Goal: Task Accomplishment & Management: Manage account settings

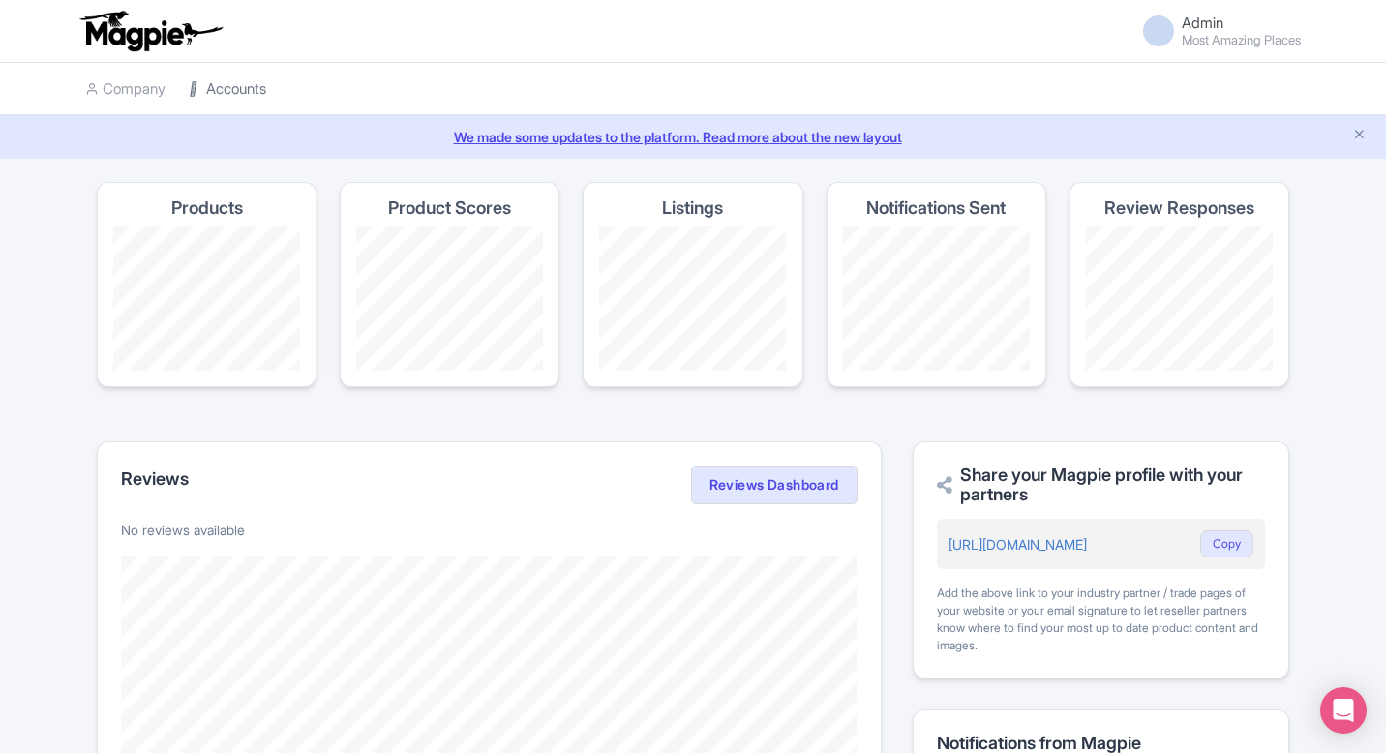
click at [215, 93] on link "Accounts" at bounding box center [227, 89] width 77 height 53
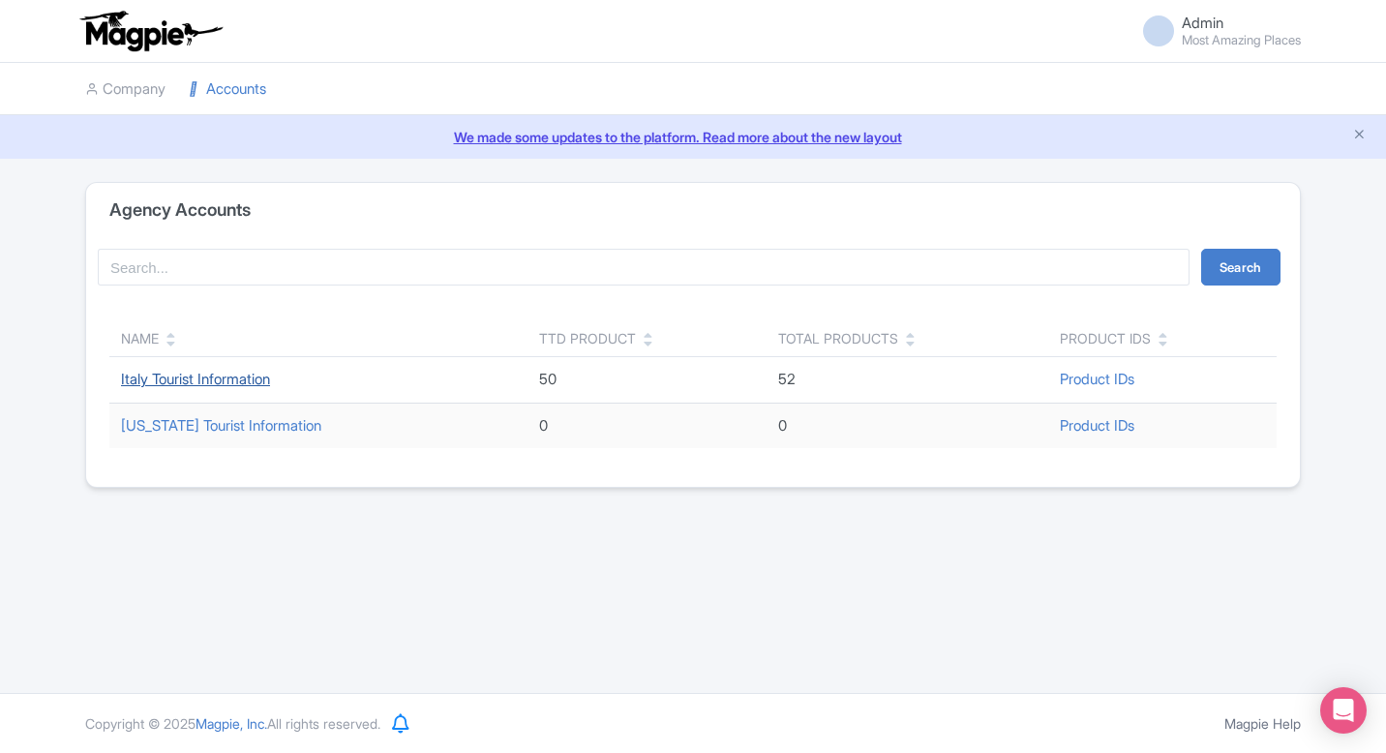
click at [200, 379] on link "Italy Tourist Information" at bounding box center [195, 379] width 149 height 18
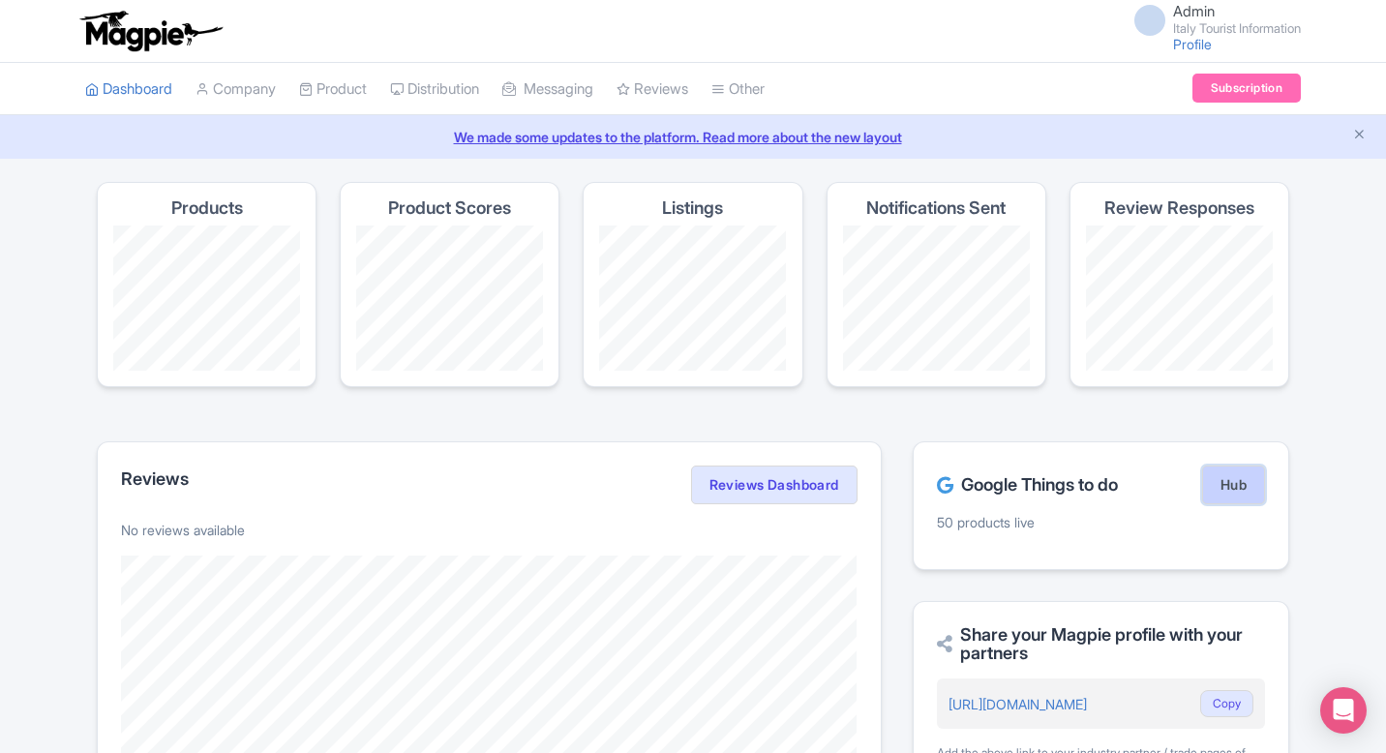
click at [1225, 472] on link "Hub" at bounding box center [1233, 485] width 63 height 39
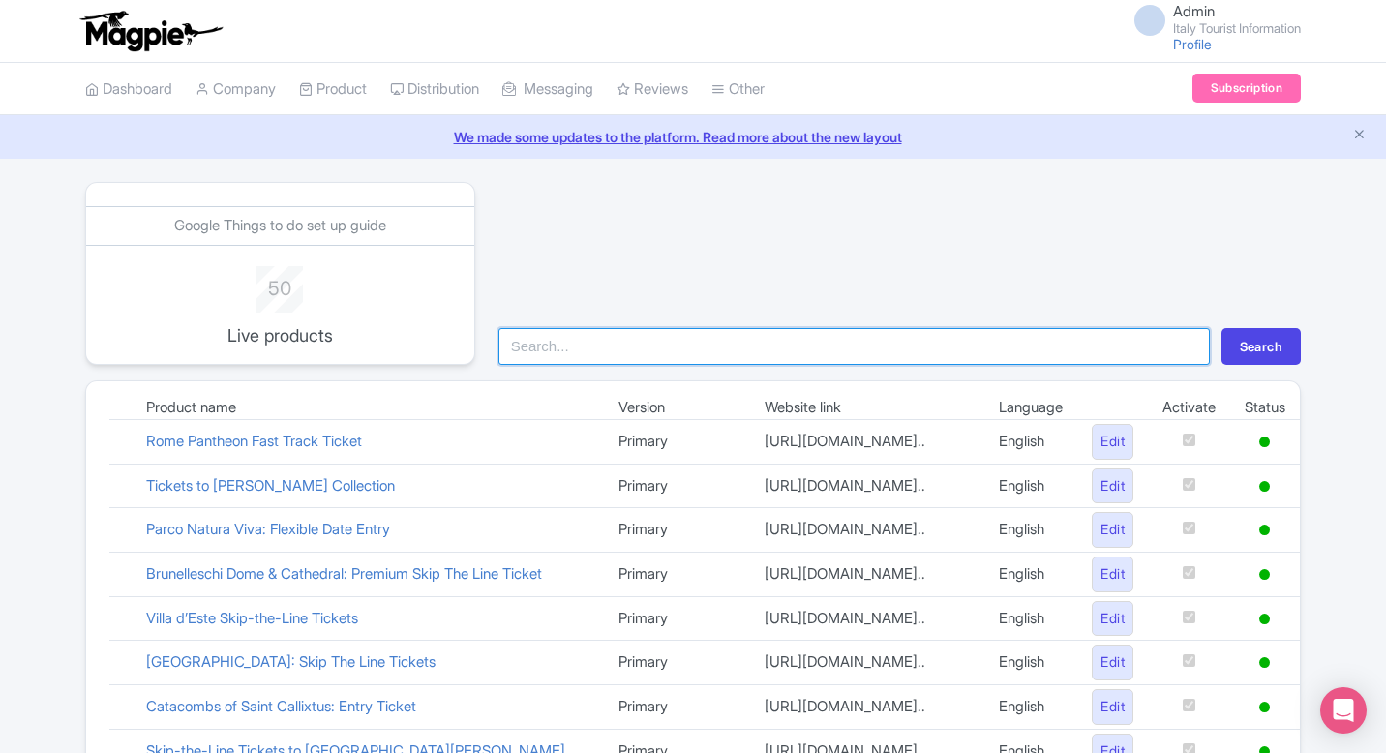
click at [626, 355] on input "search" at bounding box center [855, 346] width 712 height 37
type input "vat"
click at [1222, 328] on button "Search" at bounding box center [1261, 346] width 79 height 37
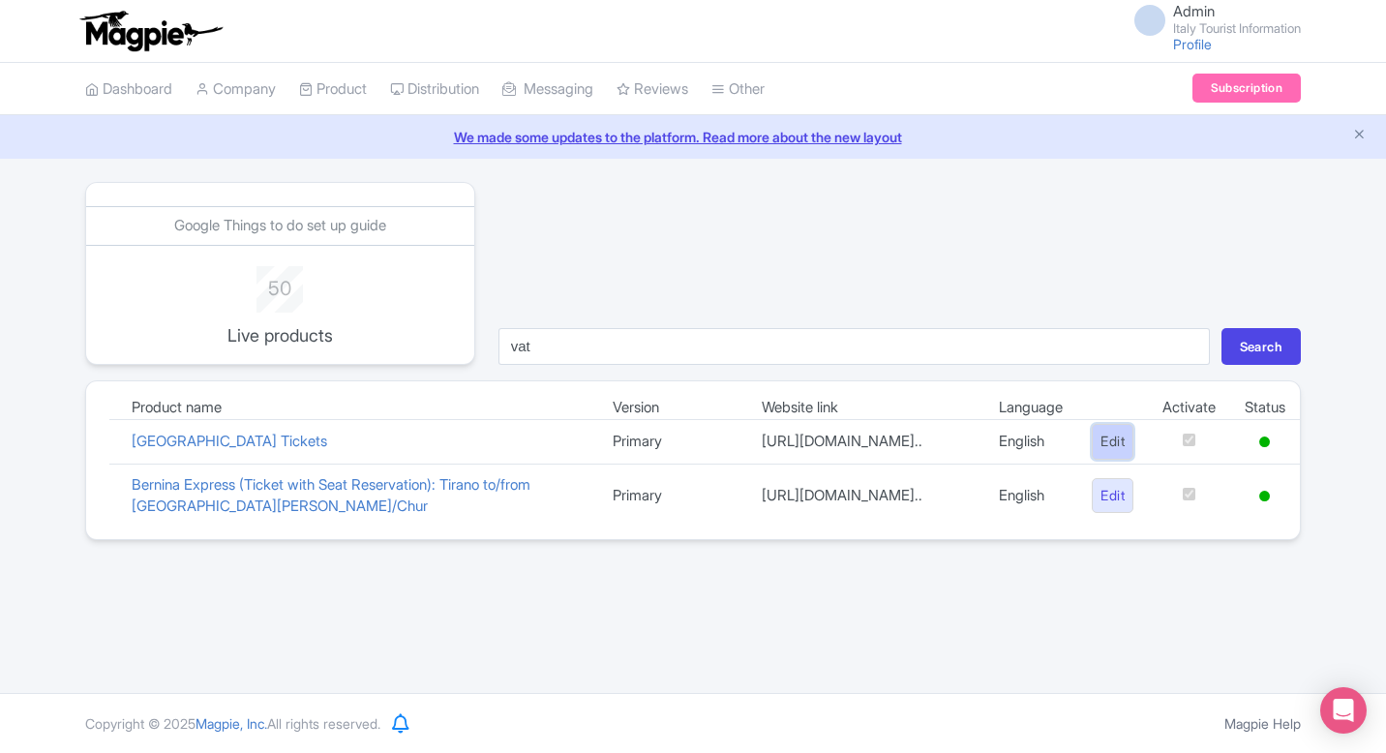
click at [1099, 453] on link "Edit" at bounding box center [1113, 442] width 42 height 36
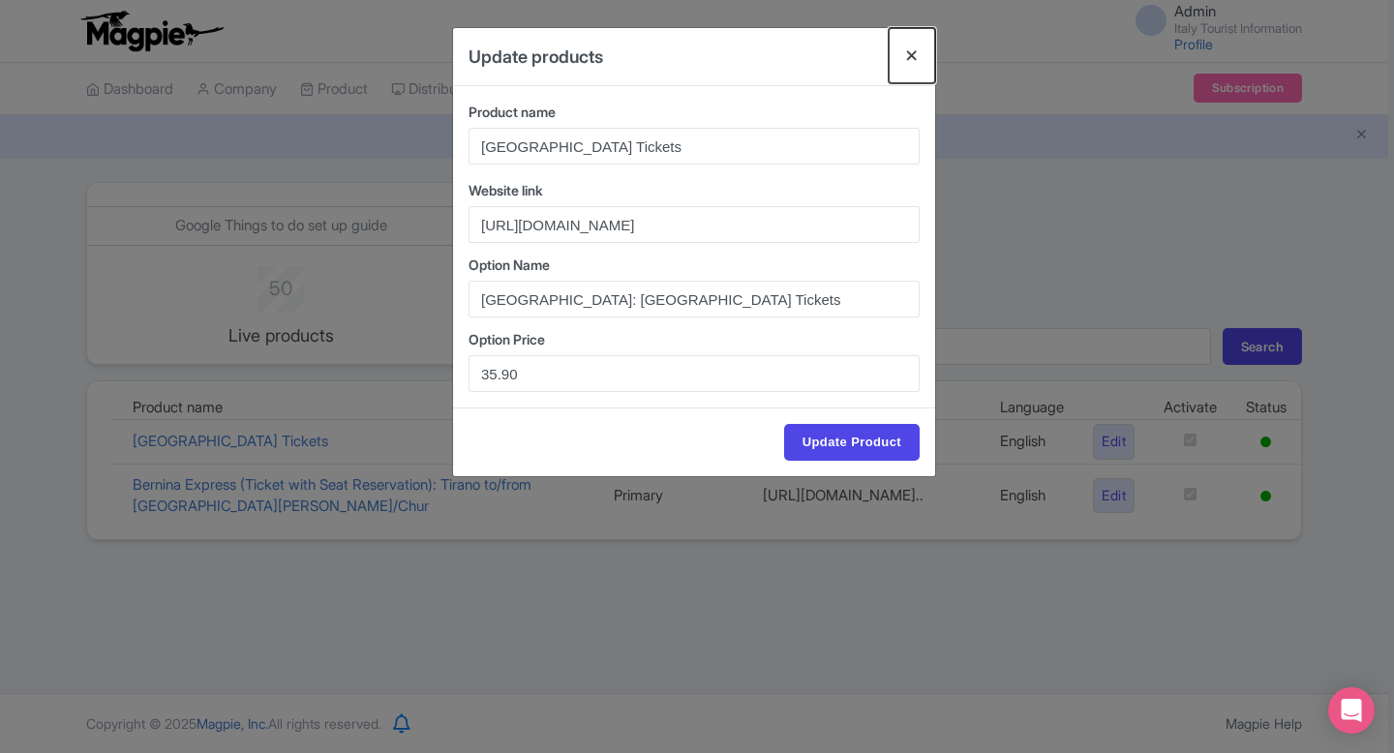
click at [906, 51] on button "Close" at bounding box center [912, 55] width 46 height 55
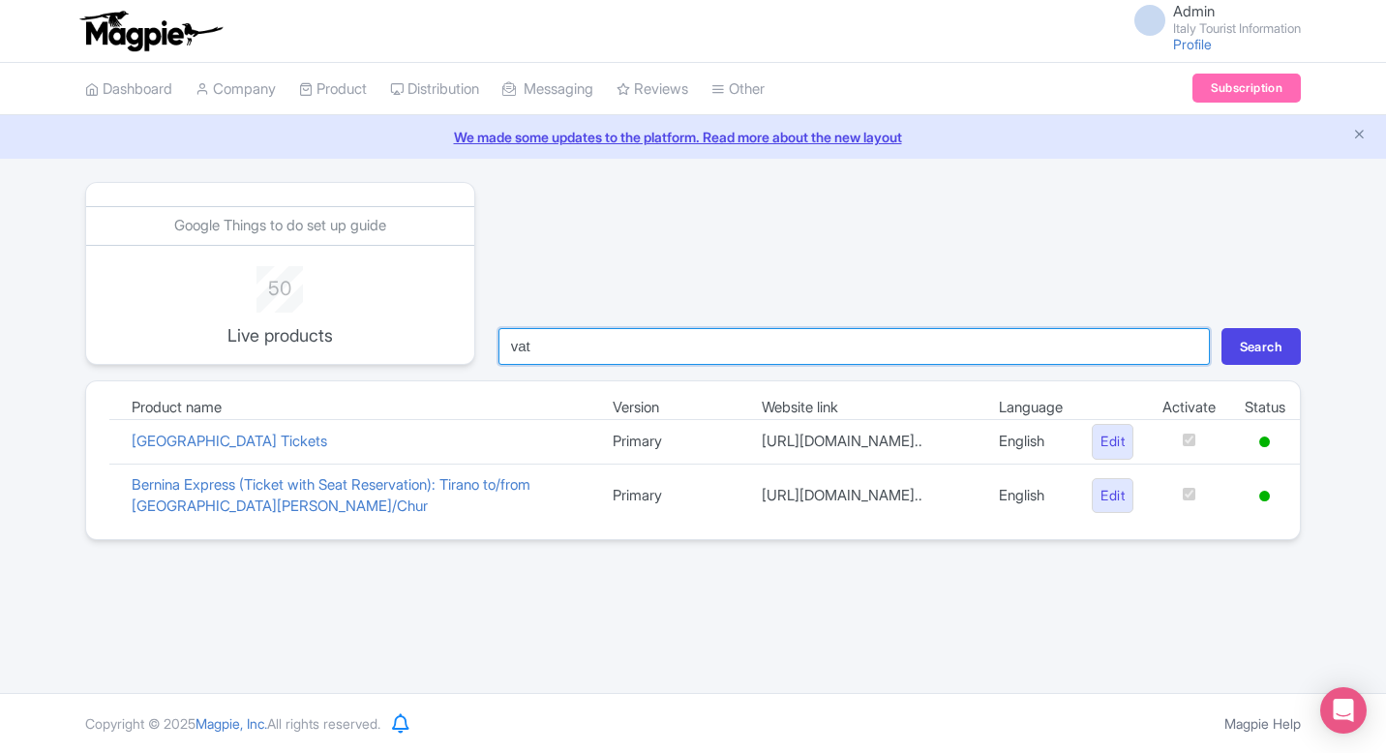
click at [566, 353] on input "vat" at bounding box center [855, 346] width 712 height 37
type input "pant"
click at [1222, 328] on button "Search" at bounding box center [1261, 346] width 79 height 37
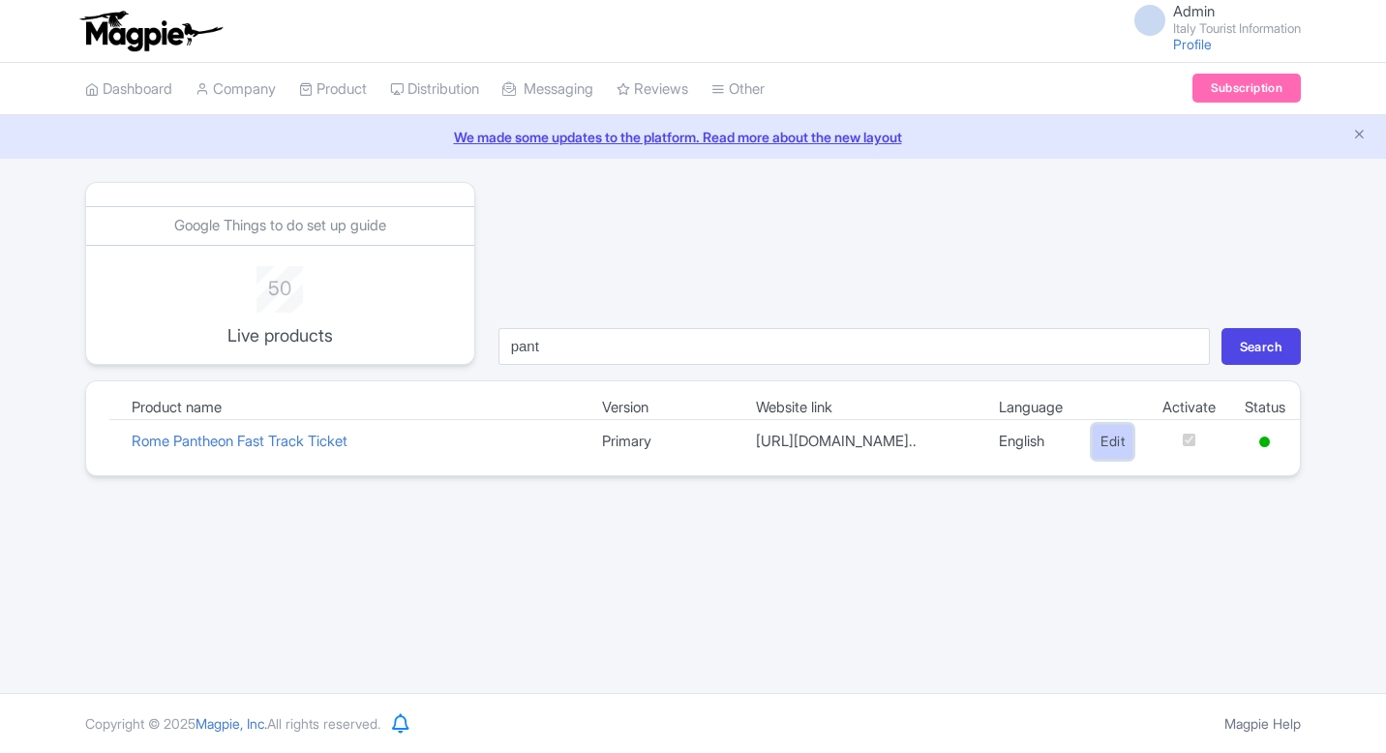
click at [1116, 451] on link "Edit" at bounding box center [1113, 442] width 42 height 36
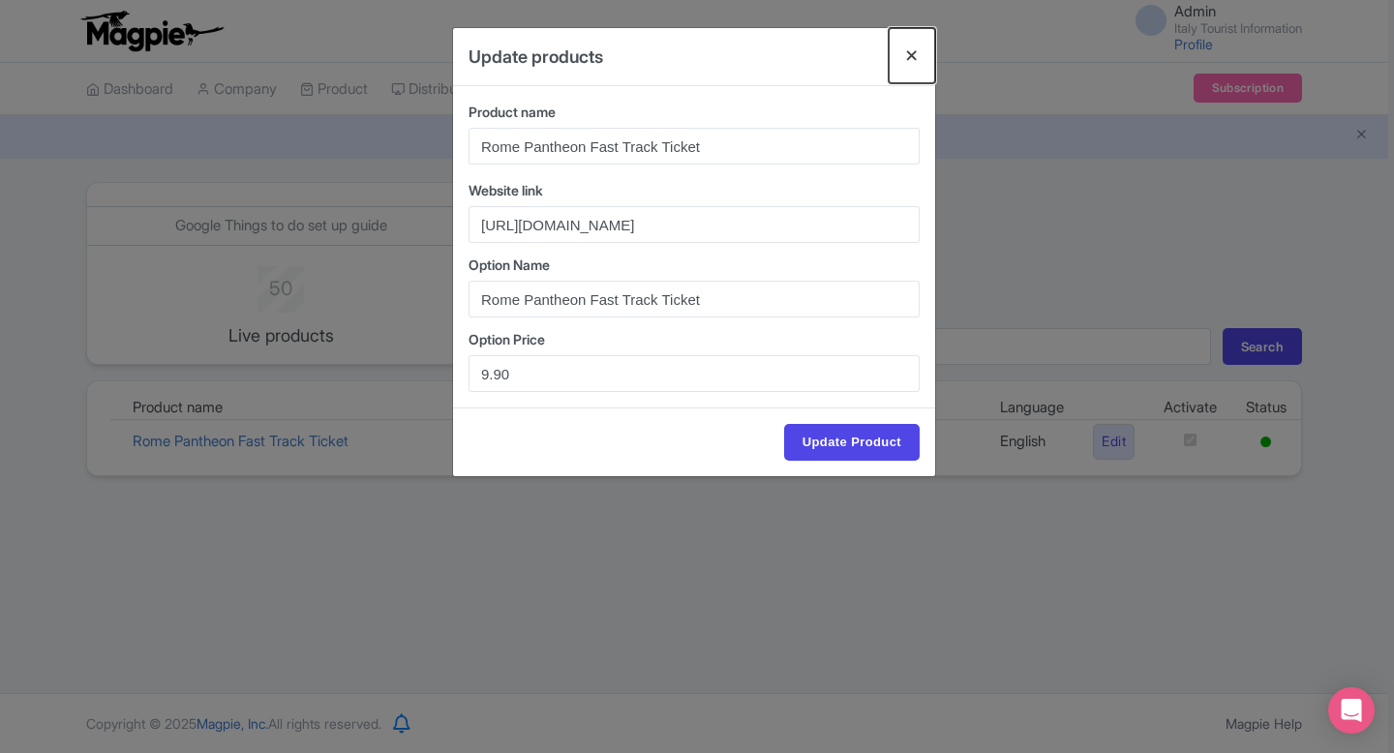
click at [914, 53] on button "Close" at bounding box center [912, 55] width 46 height 55
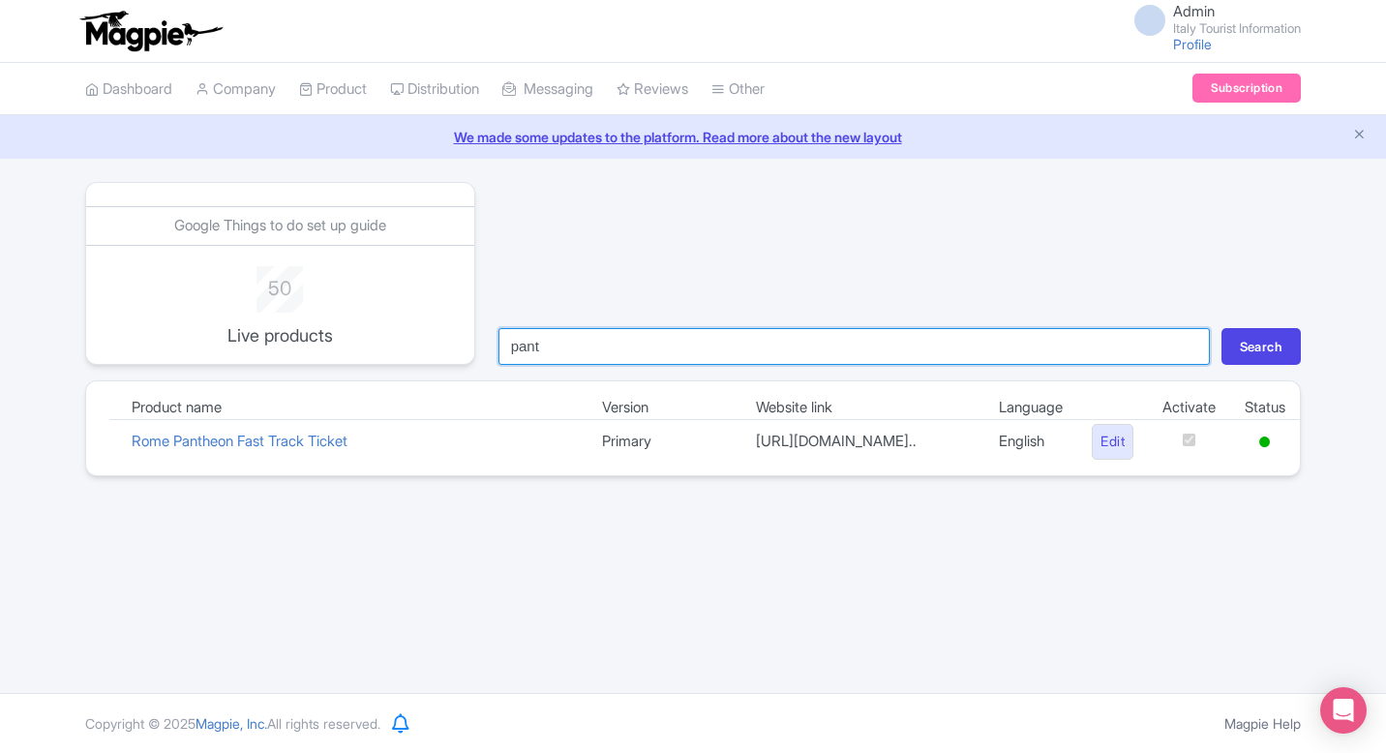
click at [693, 360] on input "pant" at bounding box center [855, 346] width 712 height 37
type input "mira"
click at [1222, 328] on button "Search" at bounding box center [1261, 346] width 79 height 37
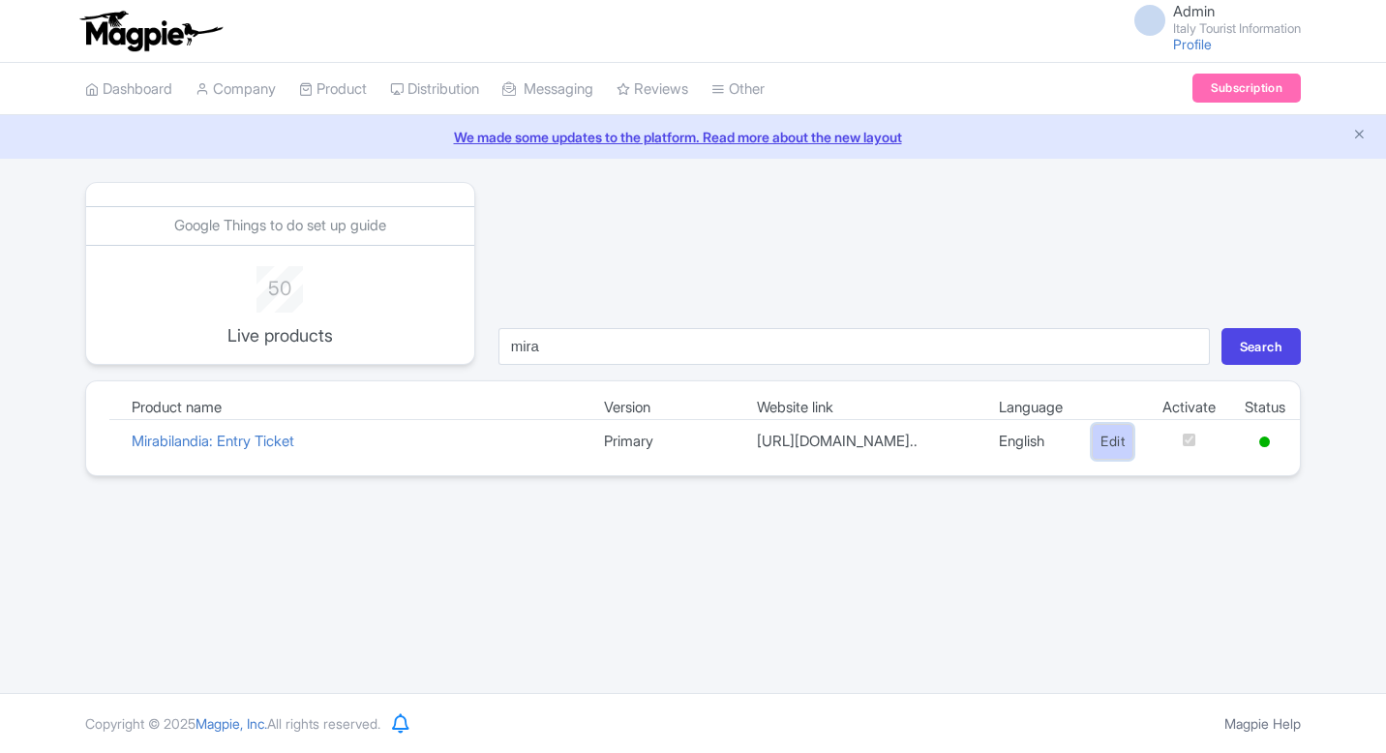
click at [1114, 459] on link "Edit" at bounding box center [1113, 442] width 42 height 36
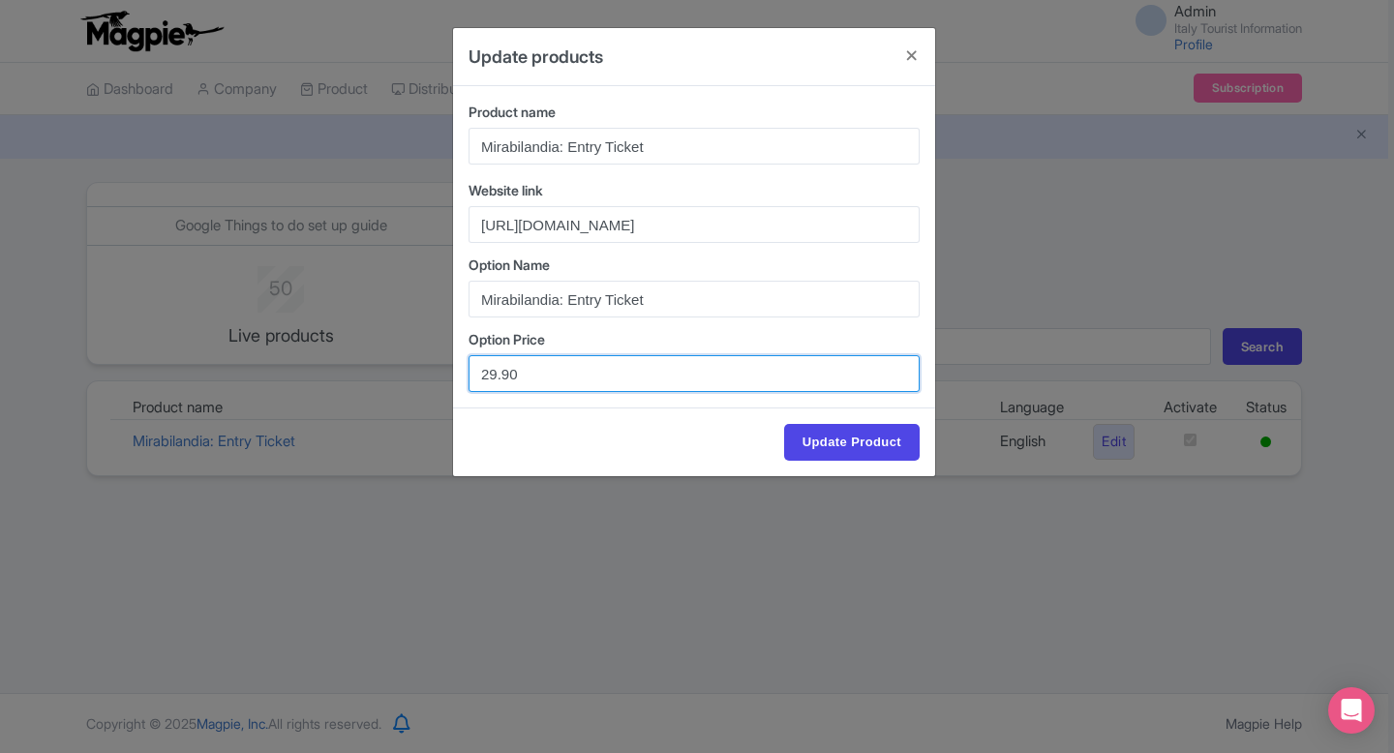
drag, startPoint x: 496, startPoint y: 375, endPoint x: 458, endPoint y: 375, distance: 37.8
click at [458, 375] on div "Product name Mirabilandia: Entry Ticket Website link [URL][DOMAIN_NAME] Option …" at bounding box center [694, 246] width 482 height 321
type input "31.90"
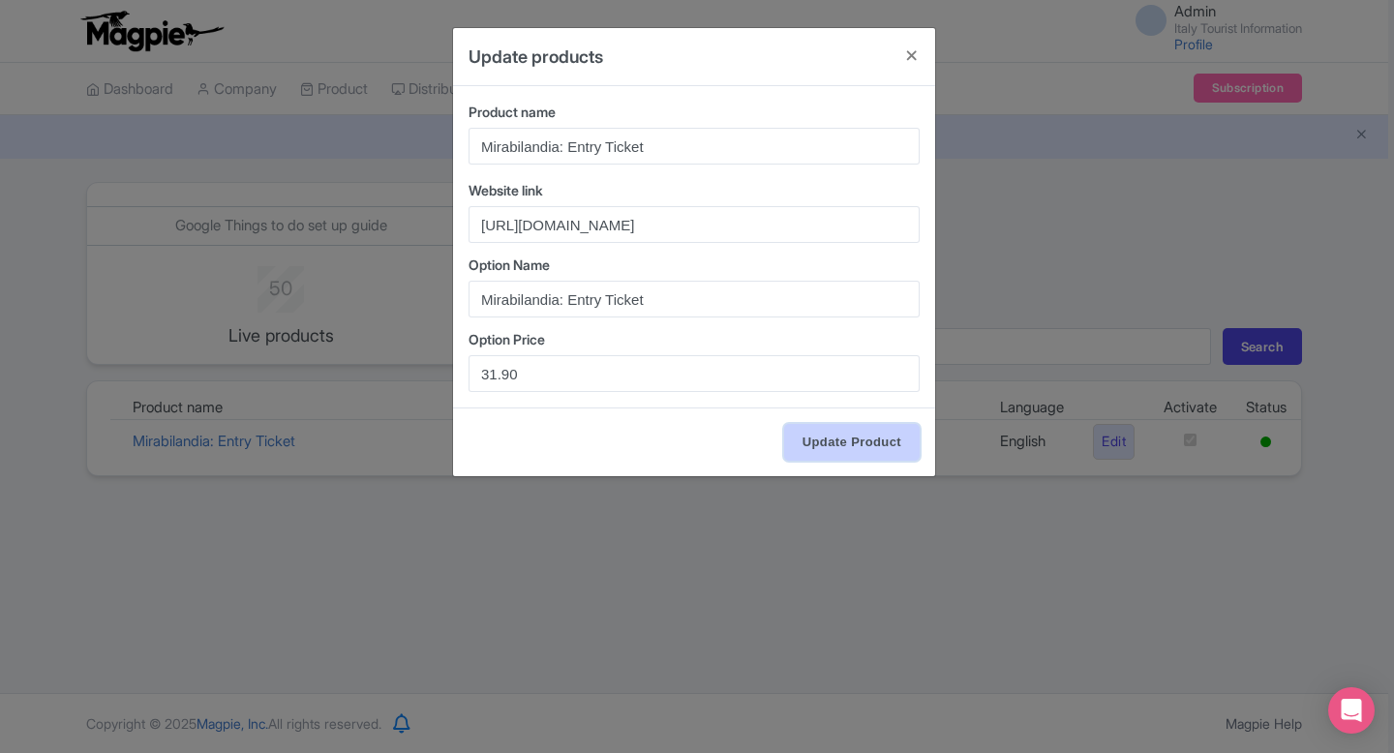
click at [842, 441] on input "Update Product" at bounding box center [852, 442] width 136 height 37
